Goal: Complete application form: Complete application form

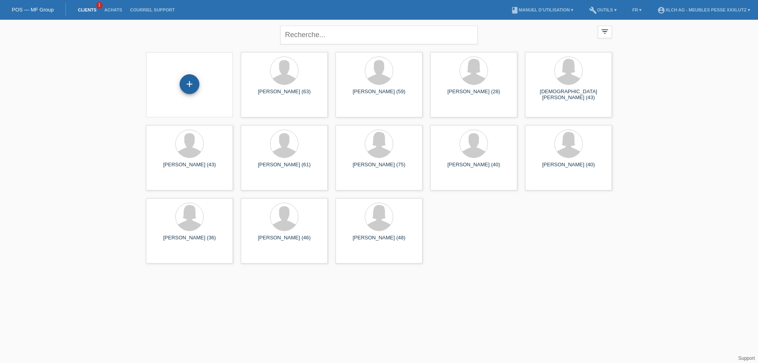
click at [191, 82] on div "+" at bounding box center [190, 84] width 20 height 20
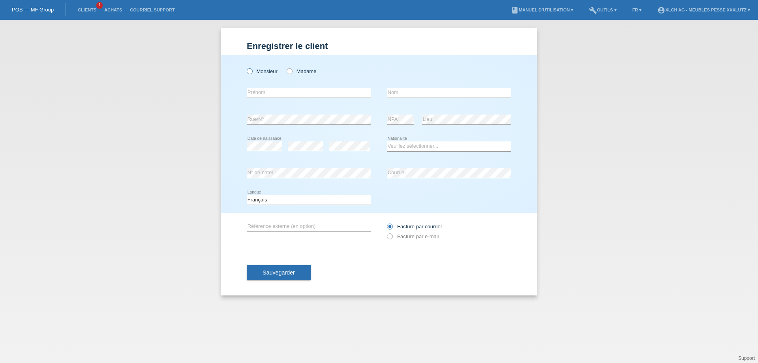
click at [245, 67] on icon at bounding box center [245, 67] width 0 height 0
click at [248, 72] on input "Monsieur" at bounding box center [249, 70] width 5 height 5
radio input "true"
click at [306, 89] on input "text" at bounding box center [309, 93] width 124 height 10
type input "t"
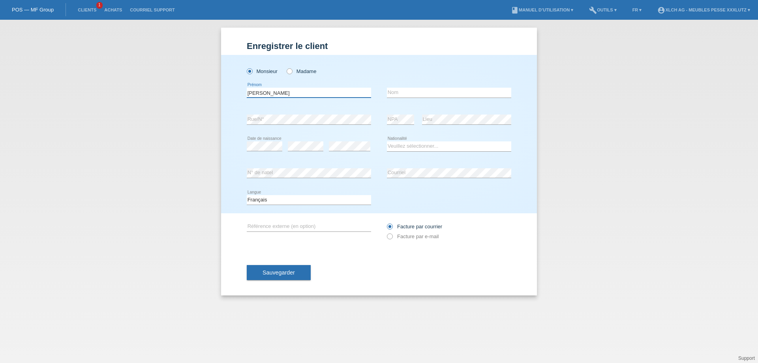
type input "[PERSON_NAME]"
click at [348, 151] on icon at bounding box center [349, 151] width 41 height 0
click at [414, 150] on select "Veuillez sélectionner... Suisse Allemagne Autriche Liechtenstein ------------ A…" at bounding box center [449, 145] width 124 height 9
select select "PT"
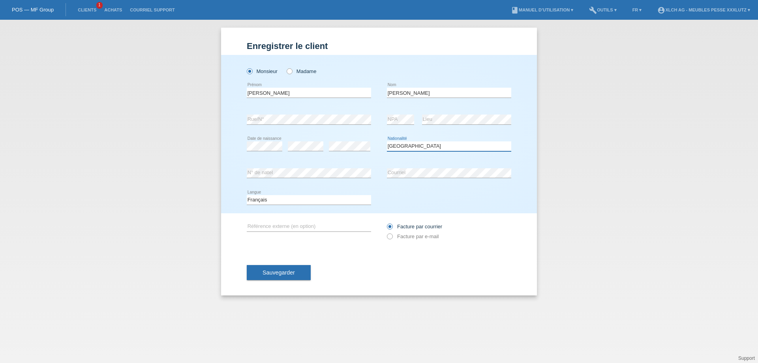
click at [387, 141] on select "Veuillez sélectionner... Suisse Allemagne Autriche Liechtenstein ------------ A…" at bounding box center [449, 145] width 124 height 9
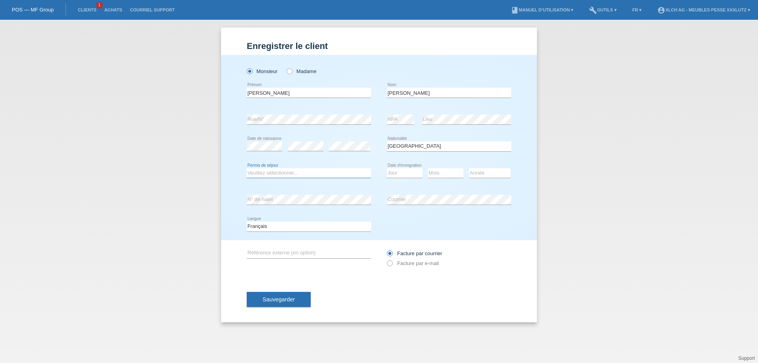
click at [314, 168] on select "Veuillez sélectionner... C B B - Statut de réfugié Autre" at bounding box center [309, 172] width 124 height 9
select select "B"
click at [247, 168] on select "Veuillez sélectionner... C B B - Statut de réfugié Autre" at bounding box center [309, 172] width 124 height 9
click at [403, 171] on select "Jour 01 02 03 04 05 06 07 08 09 10 11" at bounding box center [405, 172] width 36 height 9
select select "11"
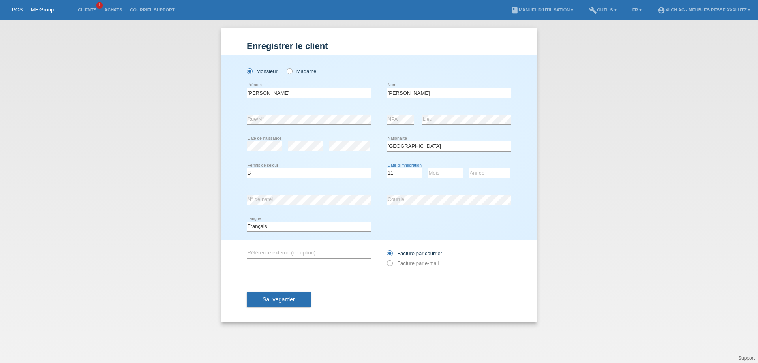
click at [387, 168] on select "Jour 01 02 03 04 05 06 07 08 09 10 11" at bounding box center [405, 172] width 36 height 9
click at [445, 174] on select "Mois 01 02 03 04 05 06 07 08 09 10 11" at bounding box center [446, 172] width 36 height 9
select select "05"
click at [428, 168] on select "Mois 01 02 03 04 05 06 07 08 09 10 11" at bounding box center [446, 172] width 36 height 9
click at [482, 172] on select "Année 2025 2024 2023 2022 2021 2020 2019 2018 2017 2016 2015 2014 2013 2012 201…" at bounding box center [489, 172] width 41 height 9
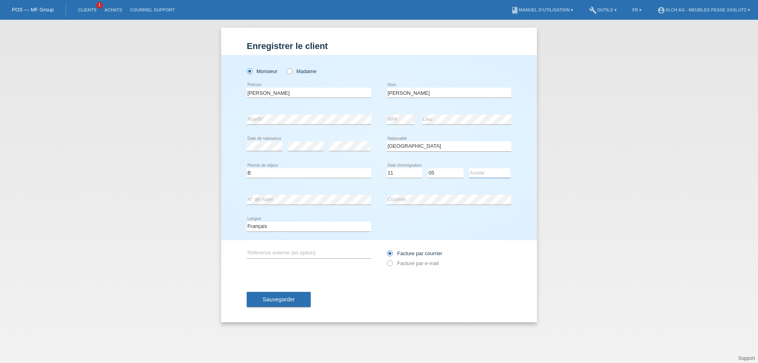
select select "2025"
click at [469, 168] on select "Année 2025 2024 2023 2022 2021 2020 2019 2018 2017 2016 2015 2014 2013 2012 201…" at bounding box center [489, 172] width 41 height 9
click at [399, 172] on select "Jour 01 02 03 04 05 06 07 08 09 10 11" at bounding box center [405, 172] width 36 height 9
select select "12"
click at [387, 168] on select "Jour 01 02 03 04 05 06 07 08 09 10 11" at bounding box center [405, 172] width 36 height 9
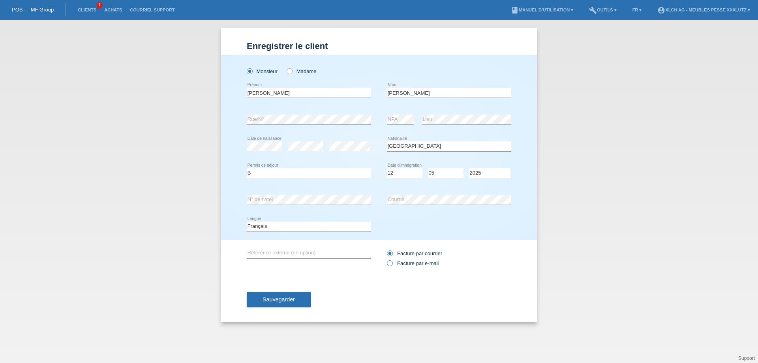
click at [386, 259] on icon at bounding box center [386, 259] width 0 height 0
click at [388, 265] on input "Facture par e-mail" at bounding box center [389, 265] width 5 height 10
radio input "true"
click at [266, 297] on span "Sauvegarder" at bounding box center [278, 299] width 32 height 6
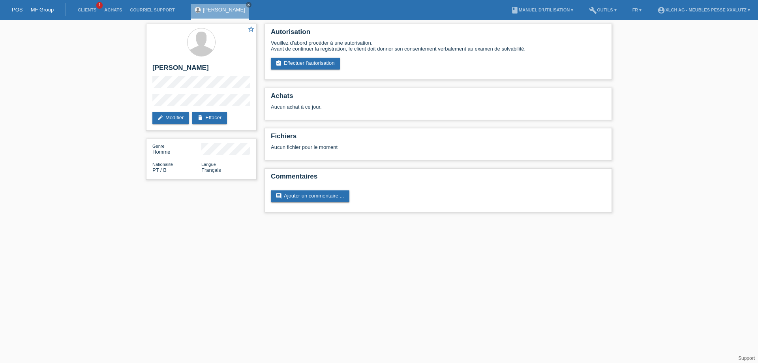
click at [459, 220] on html "POS — MF Group Clients 1 Achats Courriel Support [PERSON_NAME] close menu" at bounding box center [379, 110] width 758 height 220
click at [306, 61] on link "assignment_turned_in Effectuer l’autorisation" at bounding box center [305, 64] width 69 height 12
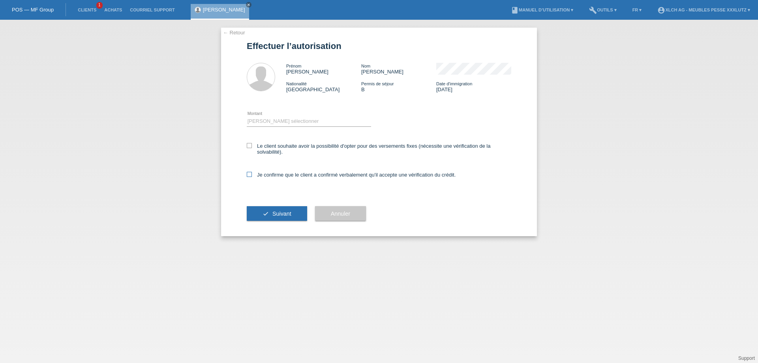
click at [247, 174] on icon at bounding box center [249, 174] width 5 height 5
click at [247, 174] on input "Je confirme que le client a confirmé verbalement qu'il accepte une vérification…" at bounding box center [249, 174] width 5 height 5
checkbox input "true"
click at [270, 120] on select "Veuillez sélectionner CHF 1.00 - CHF 499.00 CHF 500.00 - CHF 1'999.00 CHF 2'000…" at bounding box center [309, 120] width 124 height 9
select select "3"
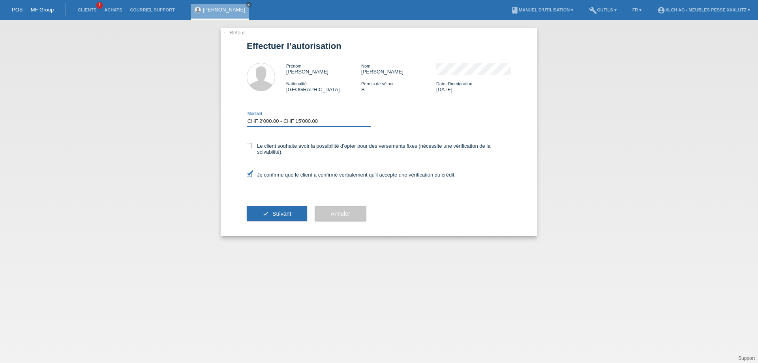
click at [247, 116] on select "Veuillez sélectionner CHF 1.00 - CHF 499.00 CHF 500.00 - CHF 1'999.00 CHF 2'000…" at bounding box center [309, 120] width 124 height 9
click at [275, 213] on span "Suivant" at bounding box center [281, 213] width 19 height 6
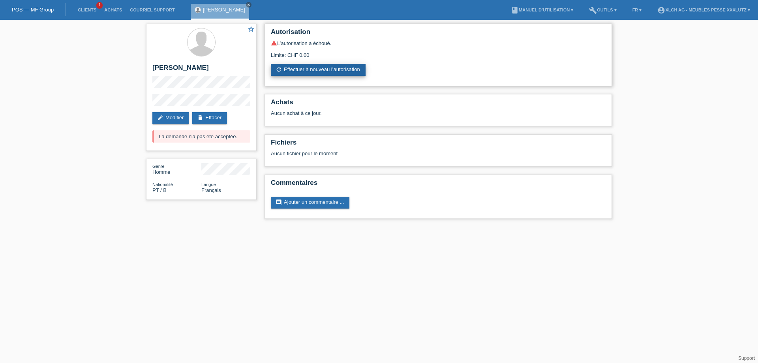
click at [302, 71] on link "refresh Effectuer à nouveau l’autorisation" at bounding box center [318, 70] width 95 height 12
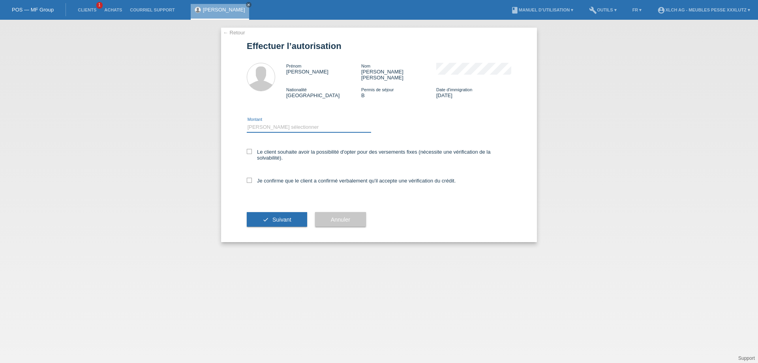
click at [255, 122] on select "Veuillez sélectionner CHF 1.00 - CHF 499.00 CHF 500.00 - CHF 1'999.00 CHF 2'000…" at bounding box center [309, 126] width 124 height 9
select select "3"
click at [247, 122] on select "Veuillez sélectionner CHF 1.00 - CHF 499.00 CHF 500.00 - CHF 1'999.00 CHF 2'000…" at bounding box center [309, 126] width 124 height 9
click at [248, 149] on icon at bounding box center [249, 151] width 5 height 5
click at [248, 149] on input "Le client souhaite avoir la possibilité d'opter pour des versements fixes (néce…" at bounding box center [249, 151] width 5 height 5
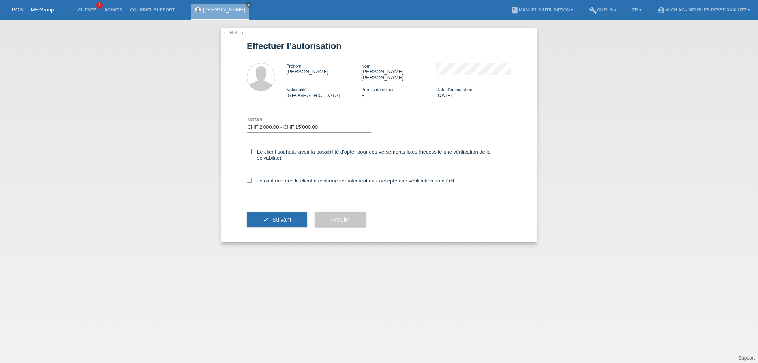
checkbox input "true"
click at [249, 178] on icon at bounding box center [249, 180] width 5 height 5
click at [249, 178] on input "Je confirme que le client a confirmé verbalement qu'il accepte une vérification…" at bounding box center [249, 180] width 5 height 5
checkbox input "true"
click at [267, 212] on button "check Suivant" at bounding box center [277, 219] width 60 height 15
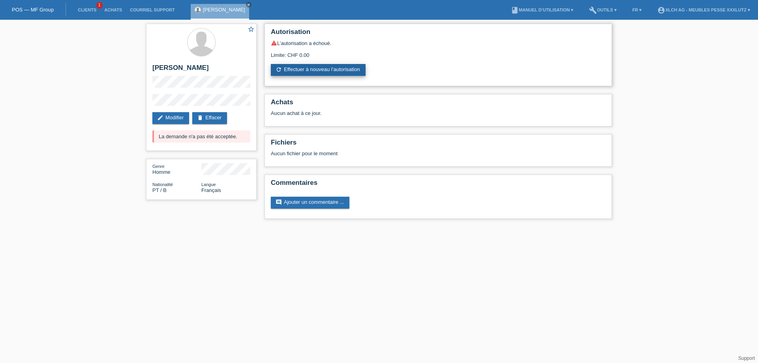
click at [294, 69] on link "refresh Effectuer à nouveau l’autorisation" at bounding box center [318, 70] width 95 height 12
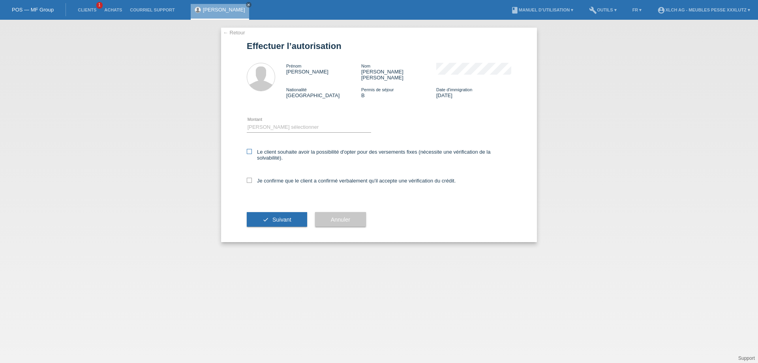
click at [248, 149] on icon at bounding box center [249, 151] width 5 height 5
click at [248, 149] on input "Le client souhaite avoir la possibilité d'opter pour des versements fixes (néce…" at bounding box center [249, 151] width 5 height 5
checkbox input "true"
click at [250, 178] on icon at bounding box center [249, 180] width 5 height 5
click at [250, 178] on input "Je confirme que le client a confirmé verbalement qu'il accepte une vérification…" at bounding box center [249, 180] width 5 height 5
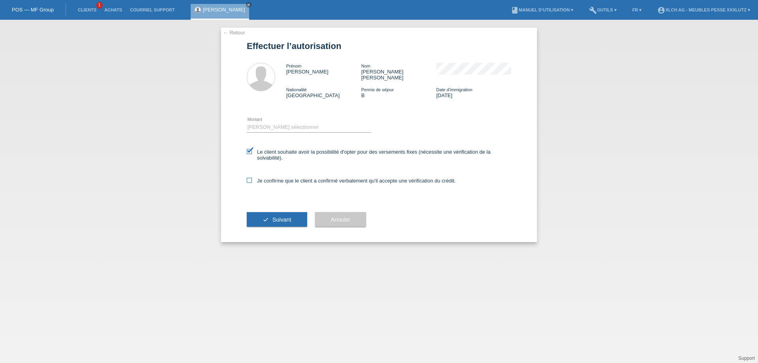
checkbox input "true"
click at [260, 122] on select "Veuillez sélectionner CHF 1.00 - CHF 499.00 CHF 500.00 - CHF 1'999.00 CHF 2'000…" at bounding box center [309, 126] width 124 height 9
select select "3"
click at [247, 122] on select "Veuillez sélectionner CHF 1.00 - CHF 499.00 CHF 500.00 - CHF 1'999.00 CHF 2'000…" at bounding box center [309, 126] width 124 height 9
click at [282, 216] on span "Suivant" at bounding box center [281, 219] width 19 height 6
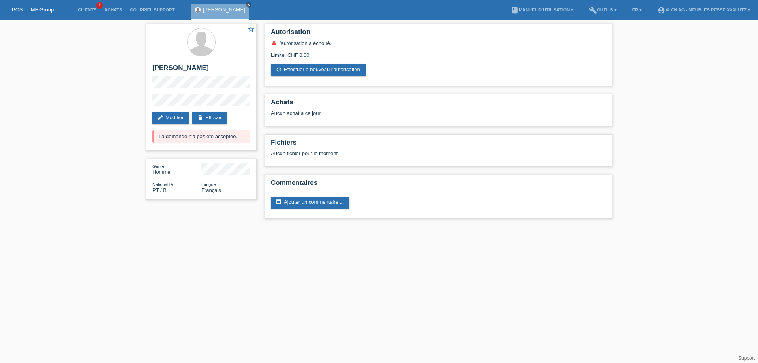
click at [73, 226] on html "POS — MF Group Clients 1 Achats Courriel Support [PERSON_NAME] close menu" at bounding box center [379, 113] width 758 height 226
